Goal: Information Seeking & Learning: Learn about a topic

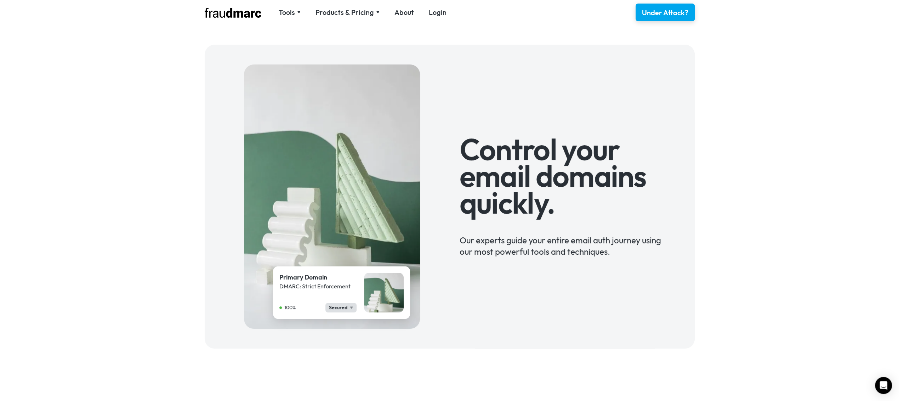
click at [77, 41] on div "Primary Domain DMARC: Strict Enforcement 100% Secured Control your email domain…" at bounding box center [449, 197] width 899 height 324
click at [328, 17] on div "Tools SPF Record Check Inspect any domain's SPF record and learn how to fix it …" at bounding box center [329, 12] width 249 height 11
click at [329, 15] on div "Products & Pricing" at bounding box center [345, 12] width 58 height 10
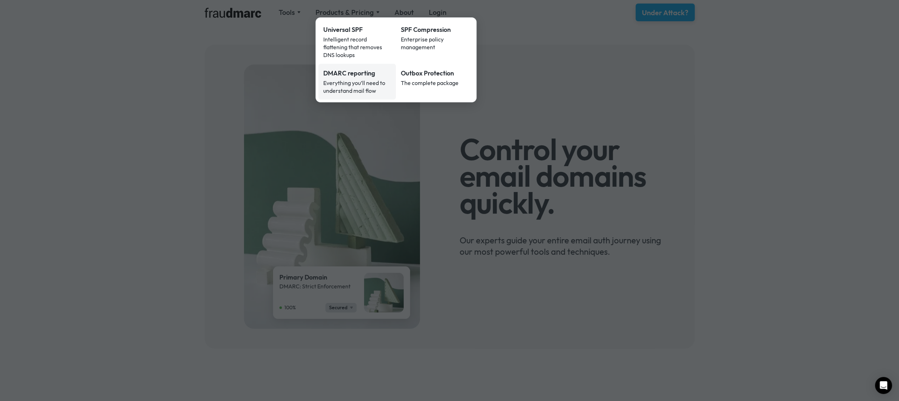
click at [363, 79] on div "Everything you’ll need to understand mail flow" at bounding box center [357, 87] width 68 height 16
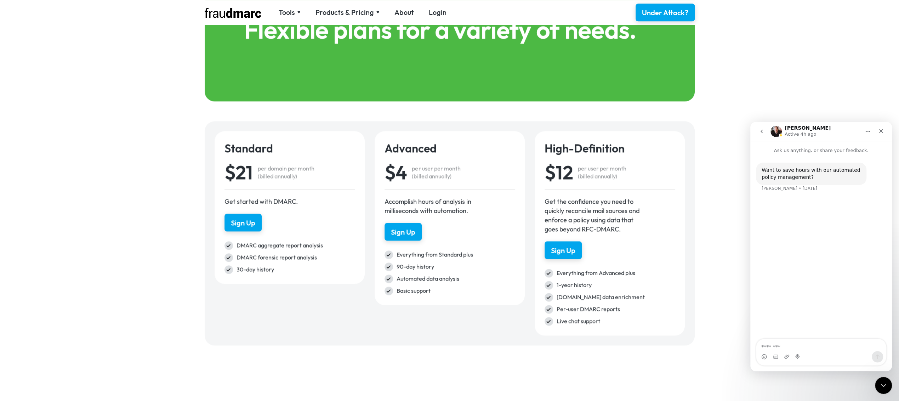
scroll to position [921, 0]
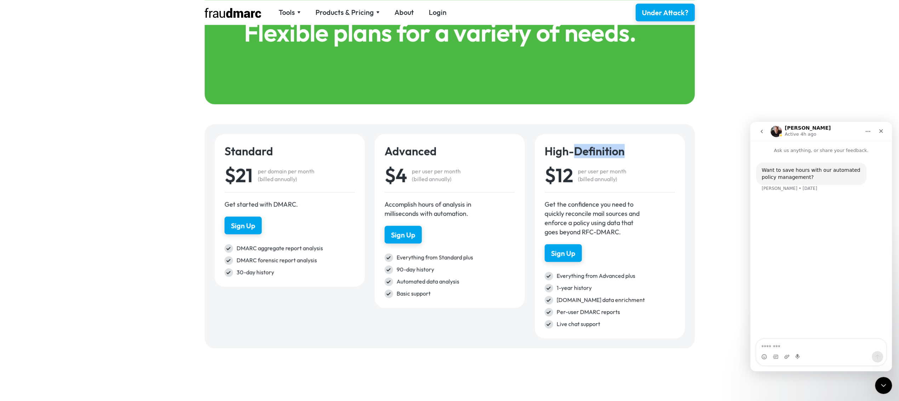
drag, startPoint x: 587, startPoint y: 151, endPoint x: 629, endPoint y: 148, distance: 42.2
click at [629, 148] on h4 "High-Definition" at bounding box center [610, 151] width 130 height 14
click at [625, 149] on h4 "High-Definition" at bounding box center [610, 151] width 130 height 14
click at [617, 149] on h4 "High-Definition" at bounding box center [610, 151] width 130 height 14
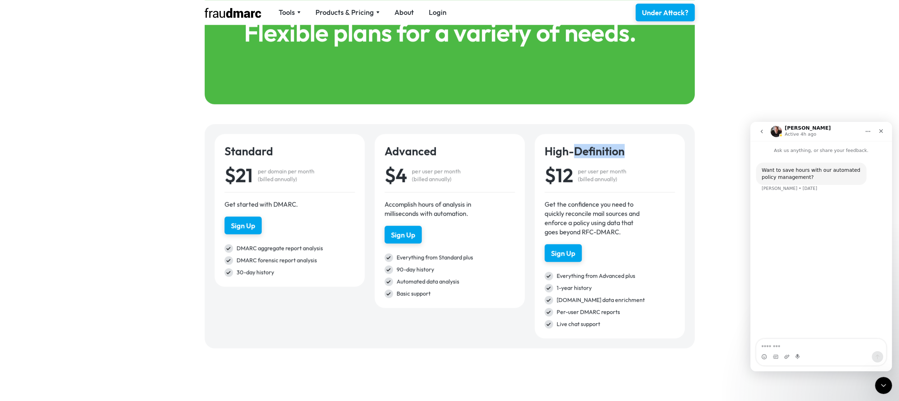
click at [616, 149] on h4 "High-Definition" at bounding box center [610, 151] width 130 height 14
click at [600, 148] on h4 "High-Definition" at bounding box center [610, 151] width 130 height 14
click at [598, 148] on h4 "High-Definition" at bounding box center [610, 151] width 130 height 14
click at [882, 127] on div "Close" at bounding box center [881, 131] width 13 height 13
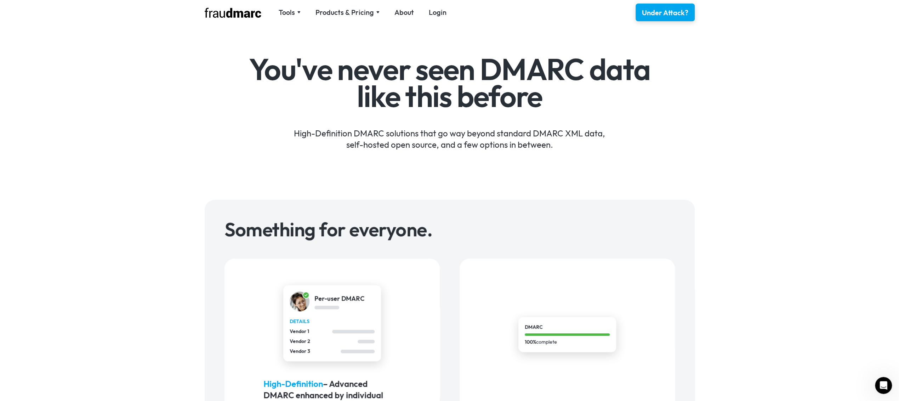
scroll to position [0, 0]
